Goal: Information Seeking & Learning: Learn about a topic

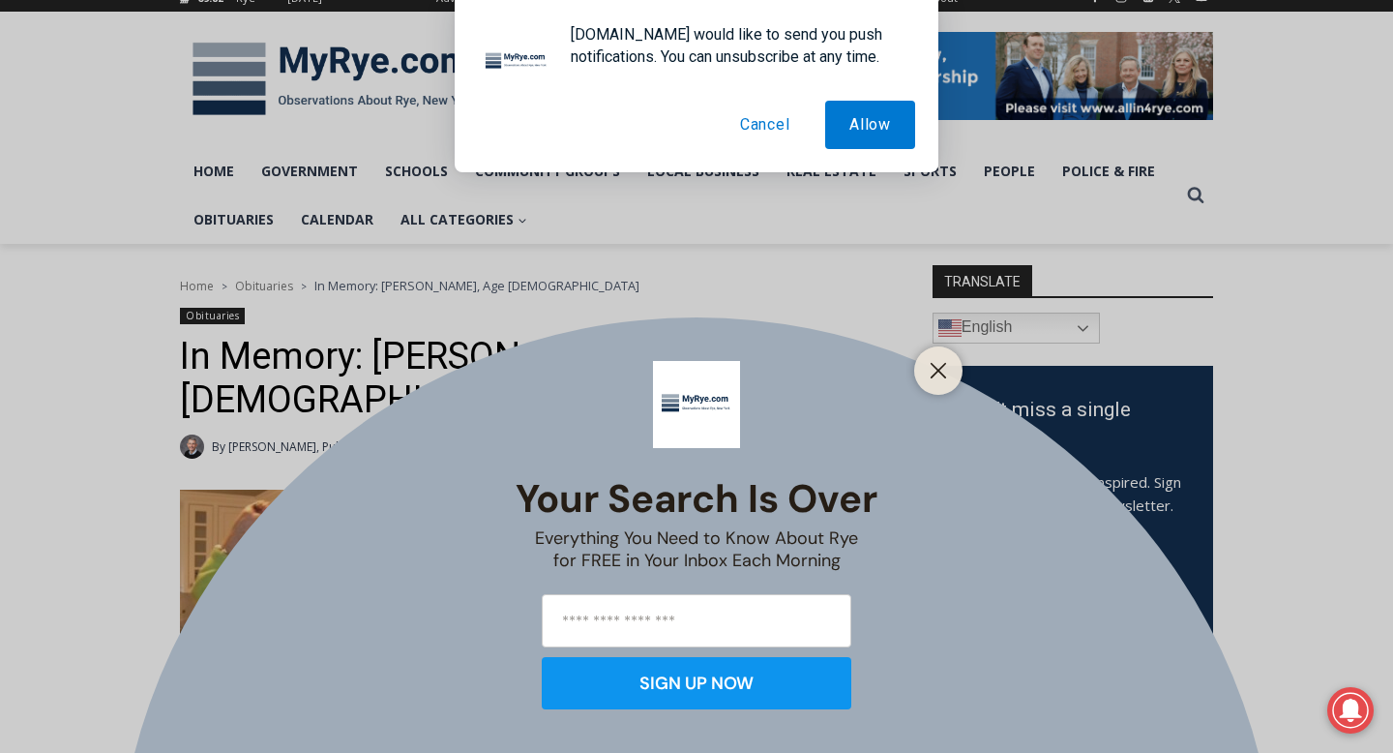
scroll to position [312, 0]
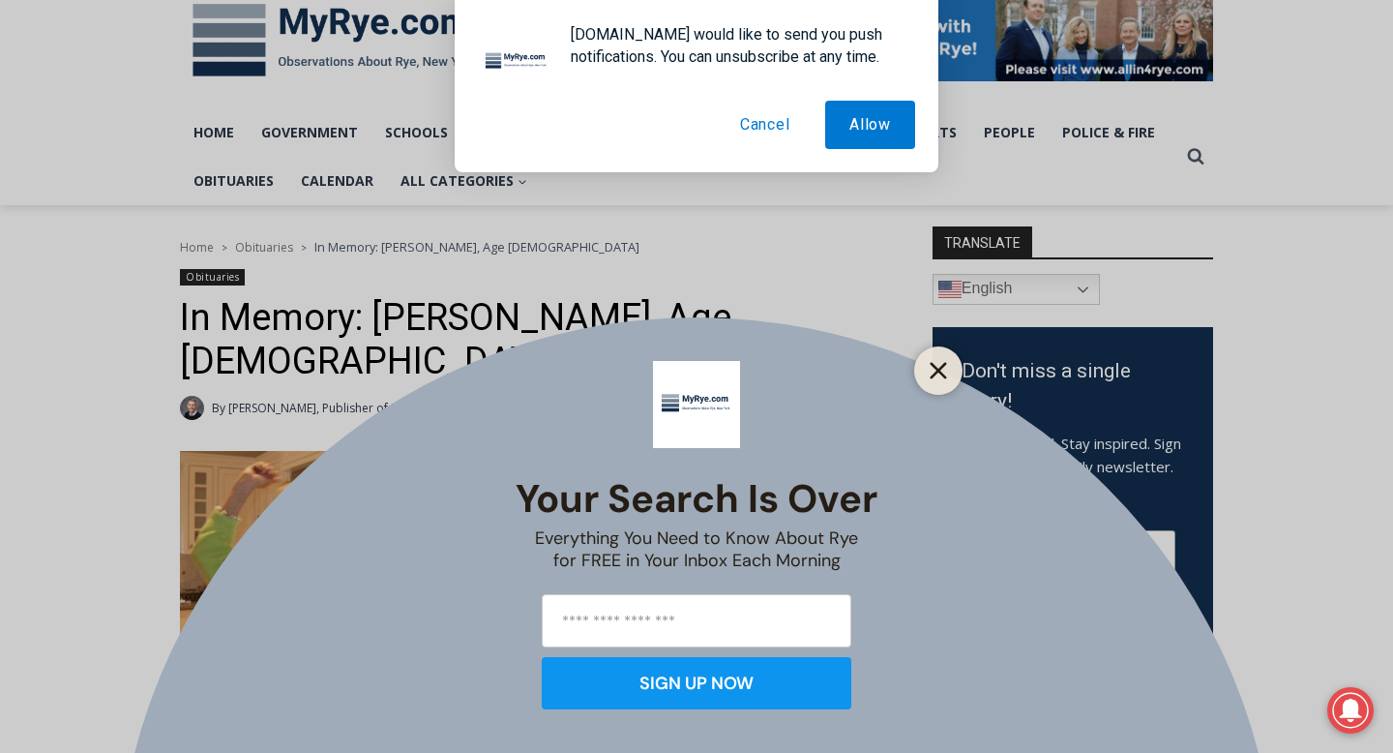
click at [483, 245] on line "Close" at bounding box center [939, 371] width 14 height 14
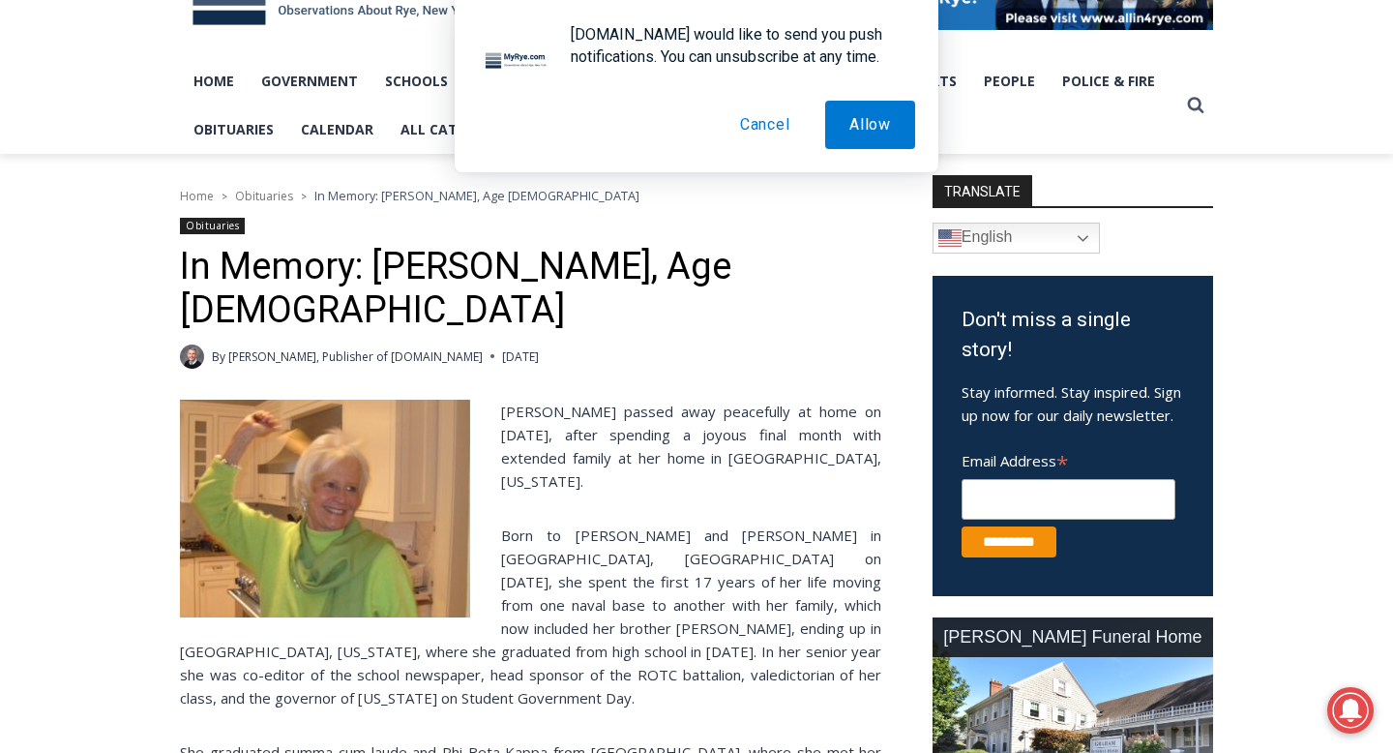
scroll to position [391, 0]
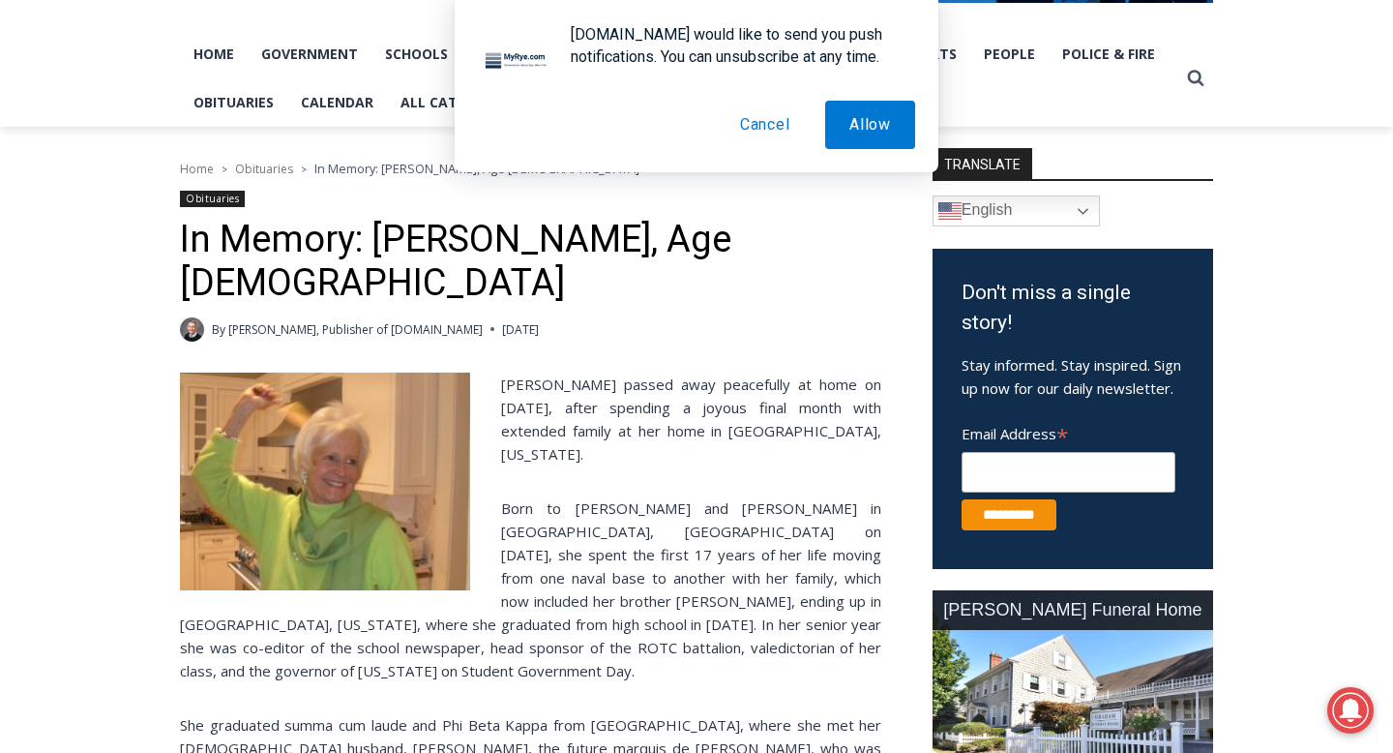
click at [483, 117] on button "Cancel" at bounding box center [765, 125] width 99 height 48
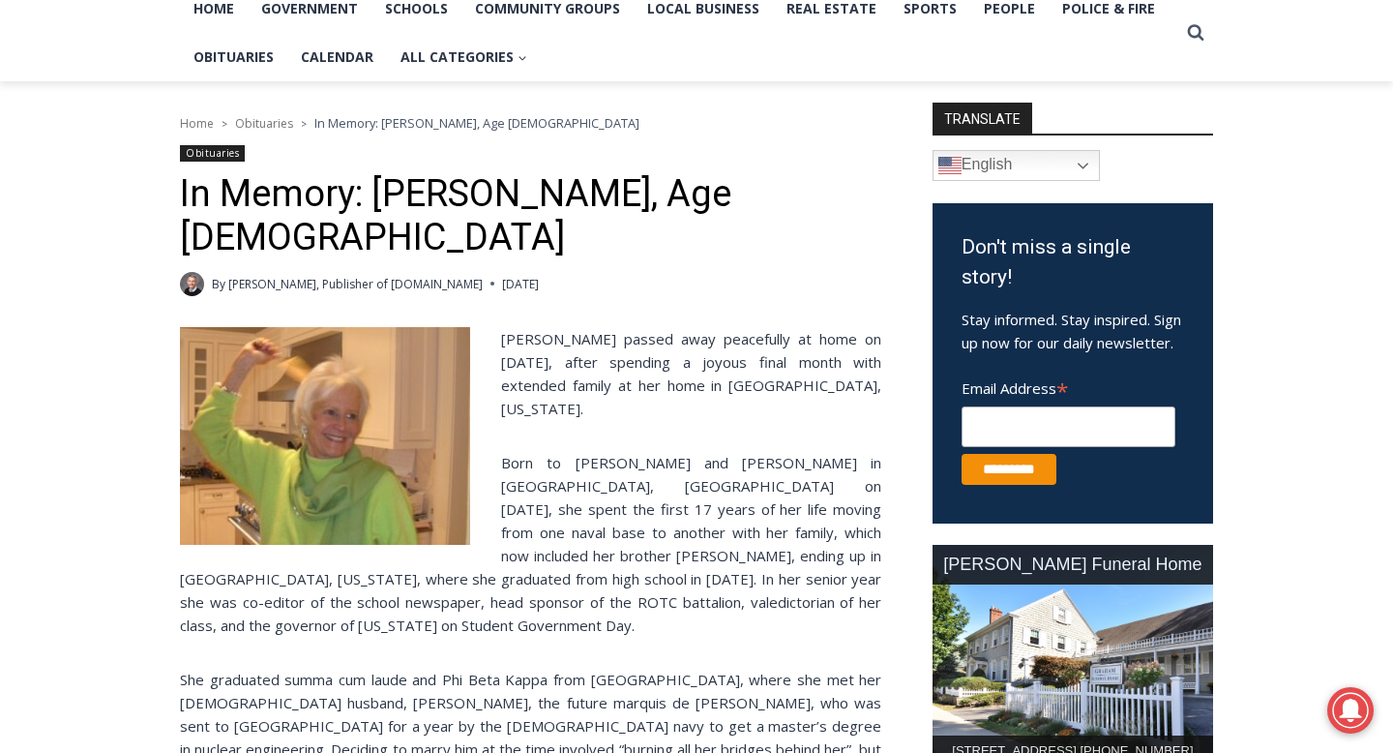
scroll to position [411, 0]
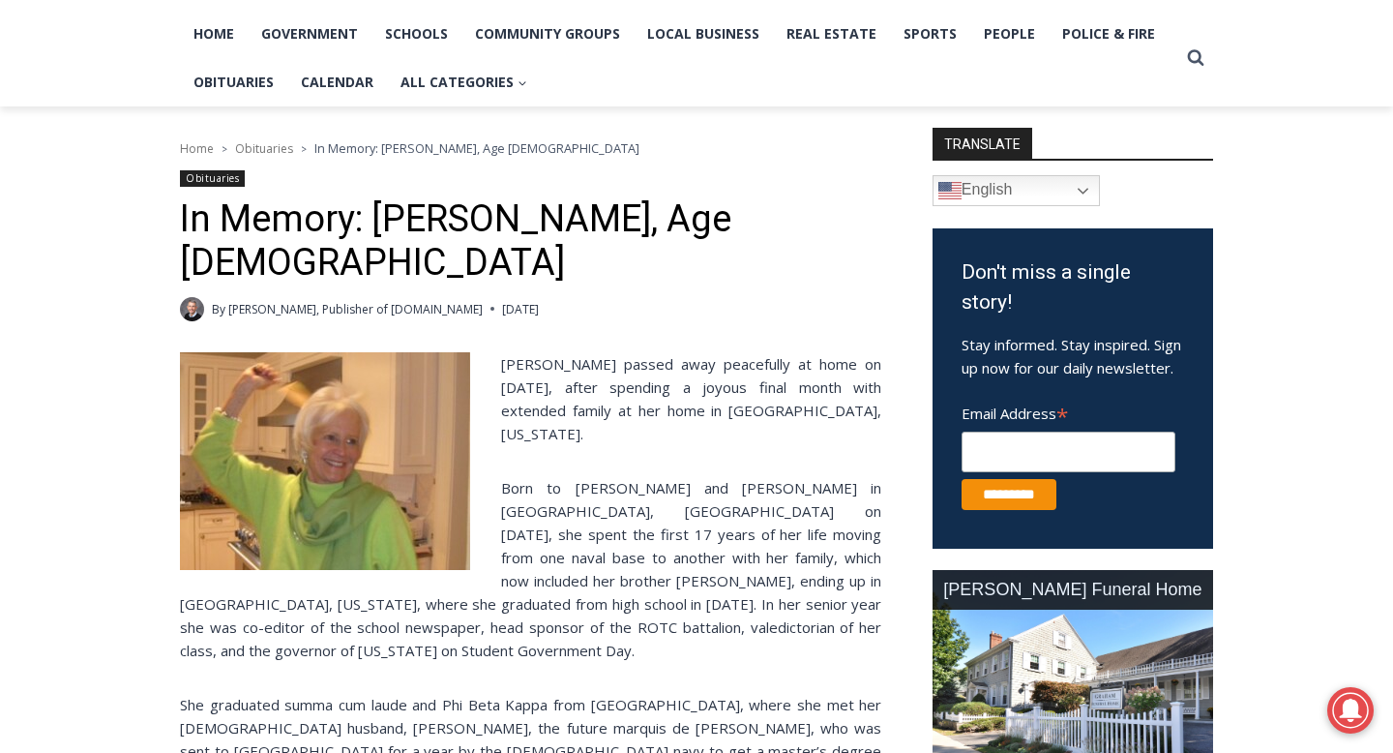
click at [309, 245] on img at bounding box center [325, 461] width 290 height 218
click at [326, 245] on img at bounding box center [325, 461] width 290 height 218
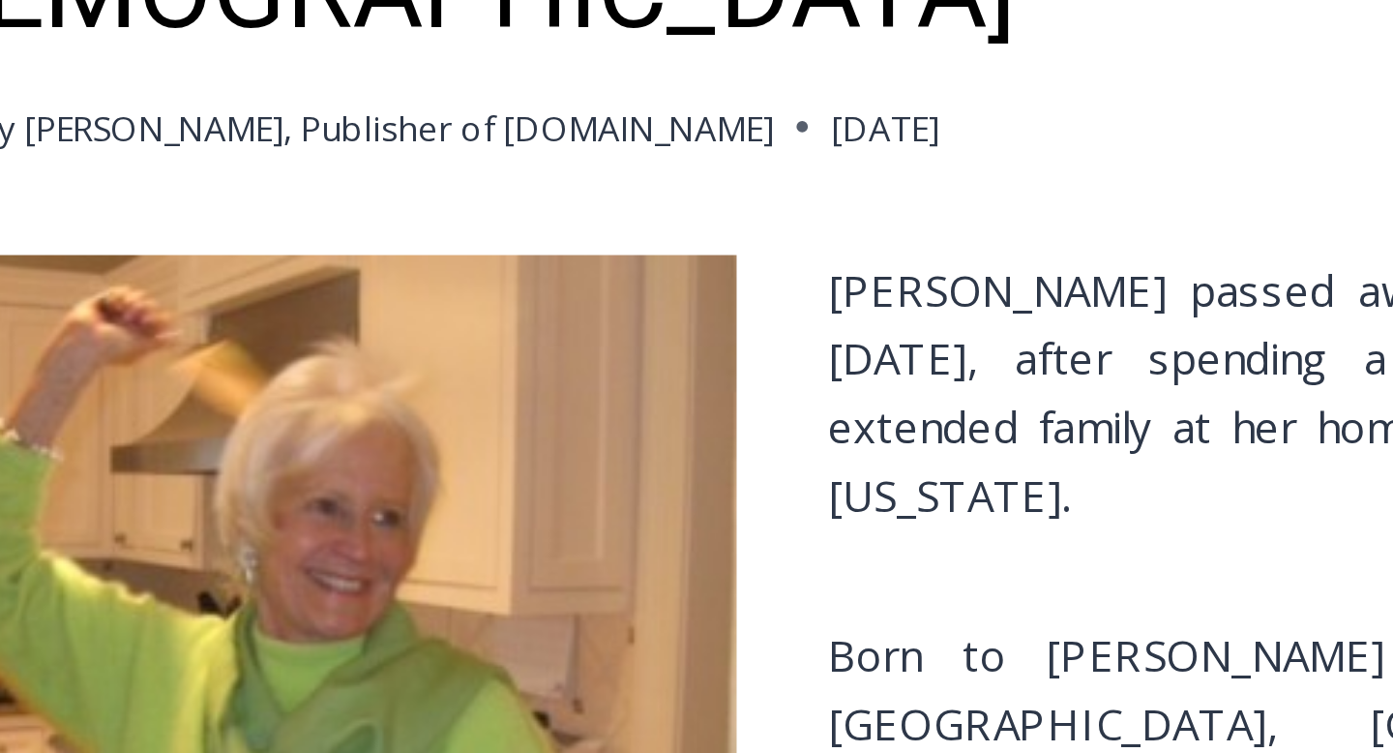
click at [341, 245] on img at bounding box center [325, 461] width 290 height 218
